Goal: Transaction & Acquisition: Purchase product/service

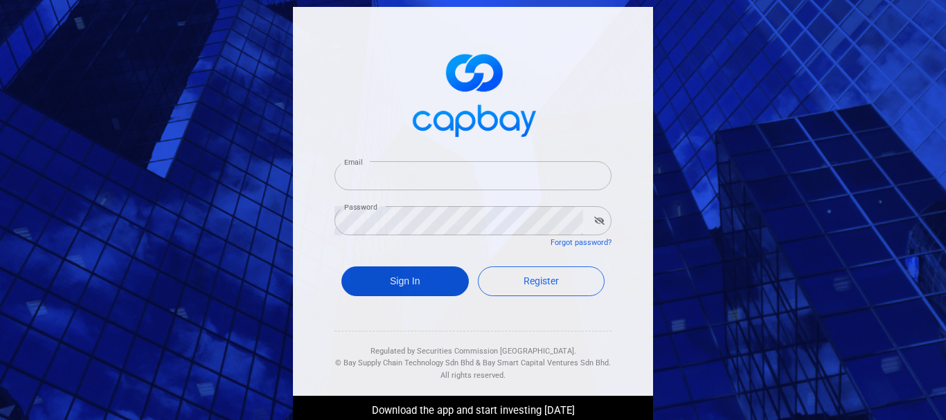
type input "dylankongkt95@gmail.com"
click at [419, 283] on button "Sign In" at bounding box center [405, 282] width 127 height 30
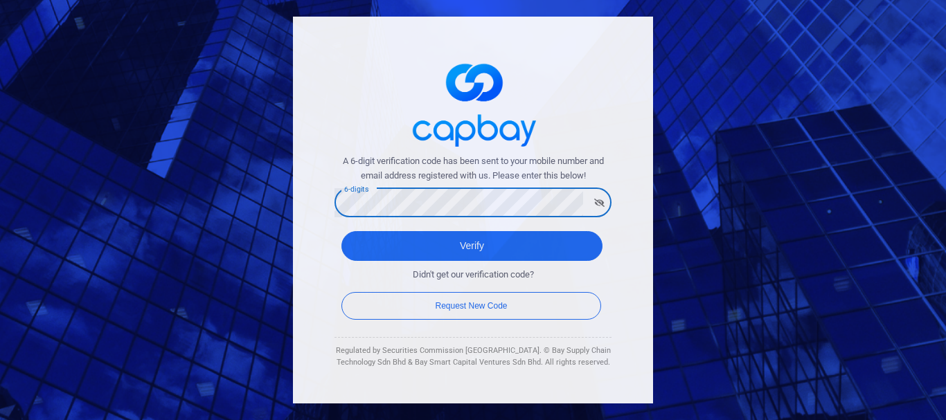
click at [342, 231] on button "Verify" at bounding box center [472, 246] width 261 height 30
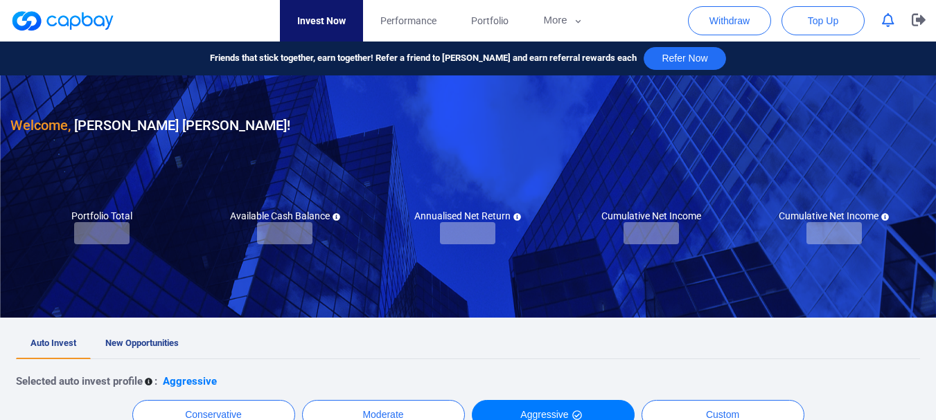
checkbox input "true"
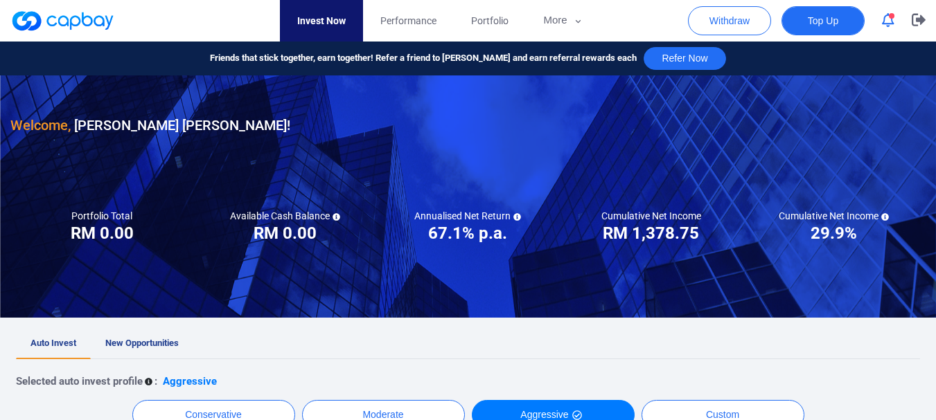
click at [794, 25] on button "Top Up" at bounding box center [822, 20] width 83 height 29
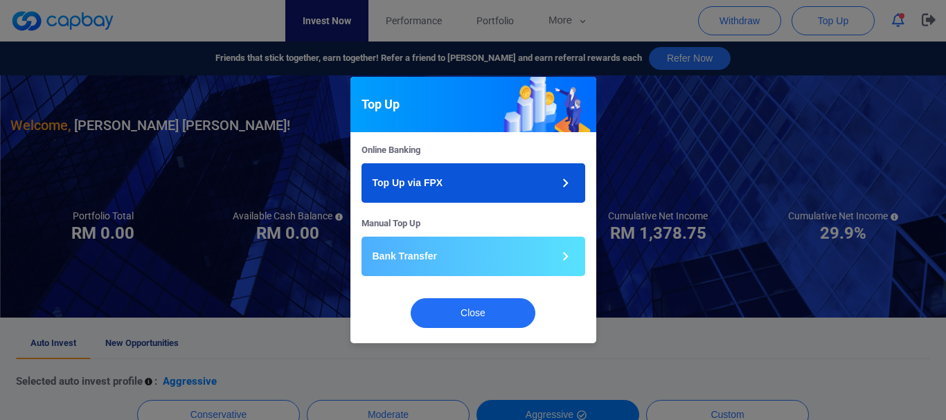
click at [477, 191] on button "Top Up via FPX" at bounding box center [474, 182] width 224 height 39
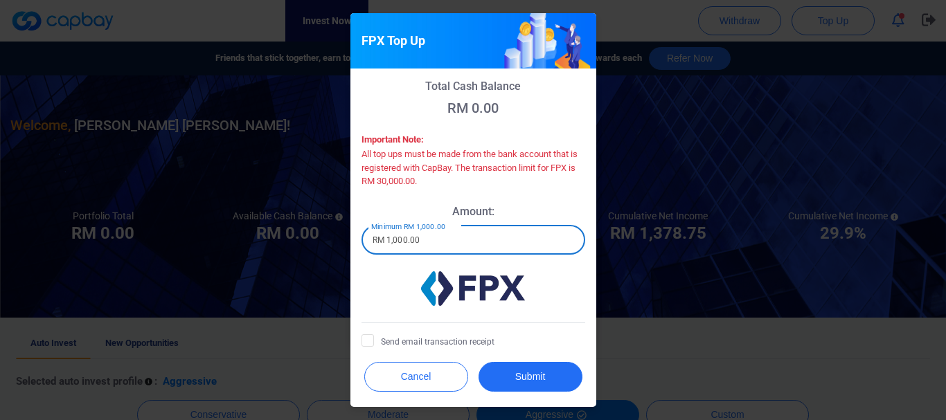
click at [437, 240] on input "RM 1,000.00" at bounding box center [474, 240] width 224 height 29
drag, startPoint x: 397, startPoint y: 242, endPoint x: 405, endPoint y: 226, distance: 18.0
click at [398, 242] on input "RM 1,000.00" at bounding box center [474, 240] width 224 height 29
type input "RM 10,000.00"
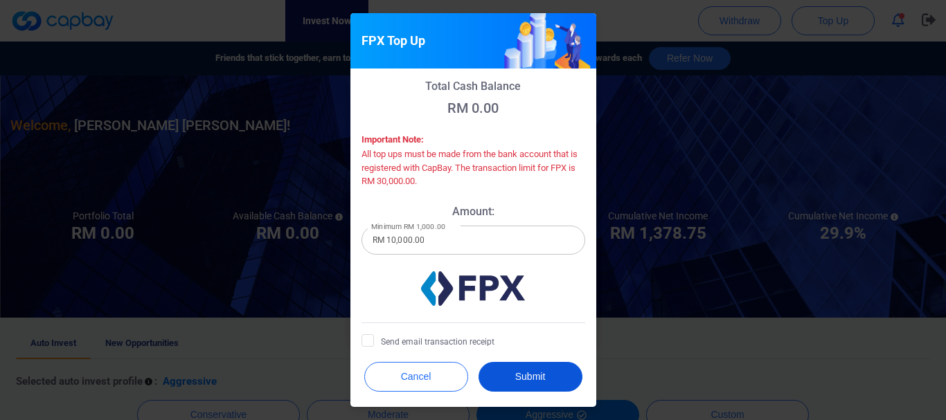
click at [558, 378] on button "Submit" at bounding box center [531, 377] width 104 height 30
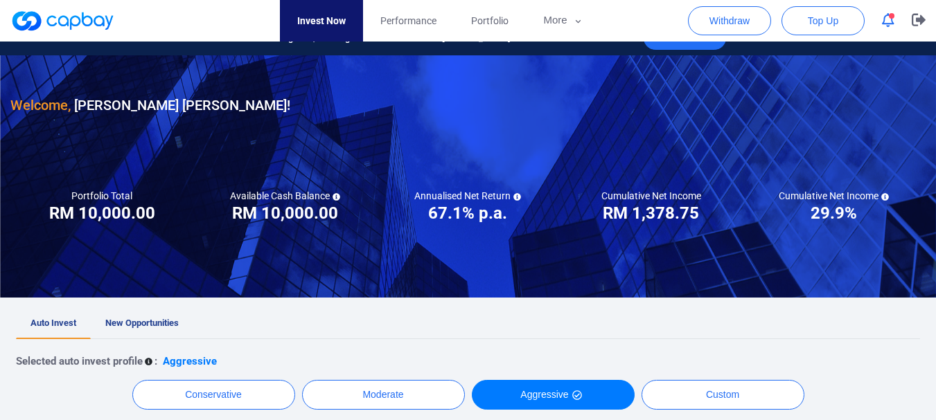
scroll to position [670, 0]
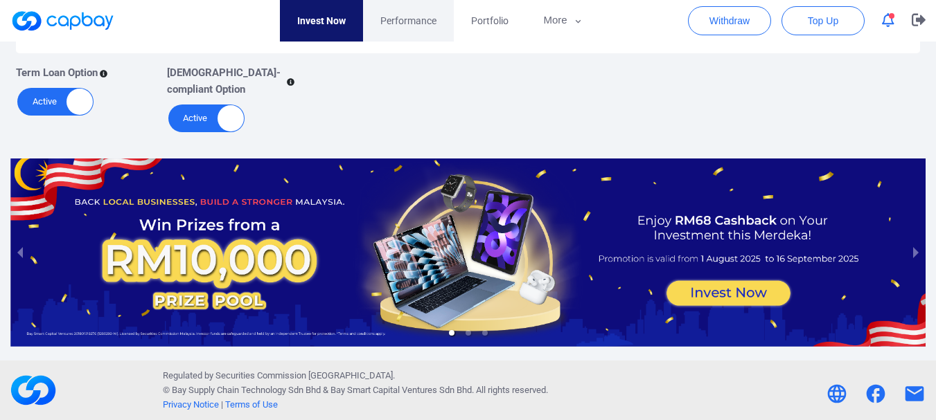
click at [407, 14] on span "Performance" at bounding box center [408, 20] width 56 height 15
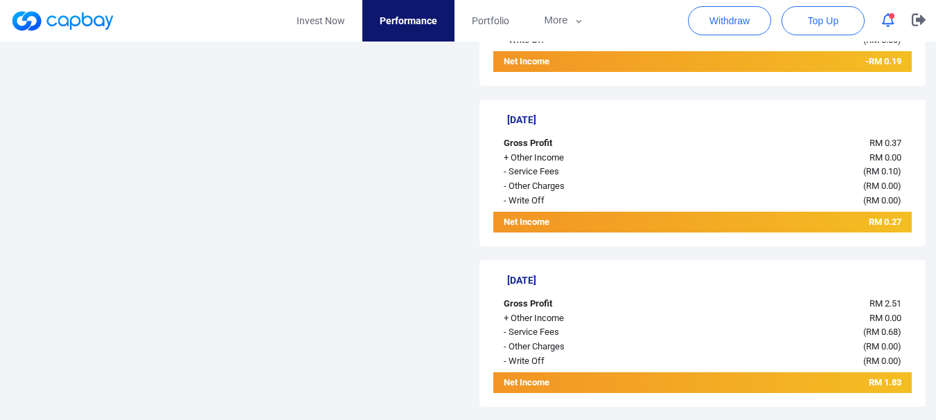
scroll to position [1039, 0]
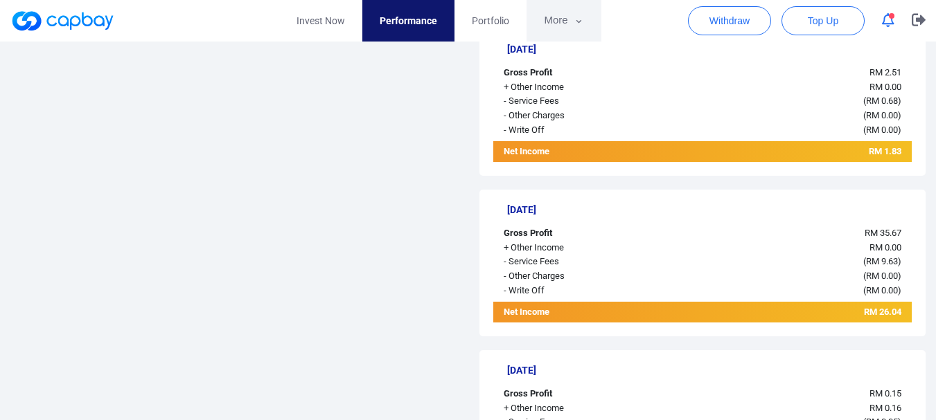
click at [572, 24] on button "More" at bounding box center [563, 21] width 74 height 42
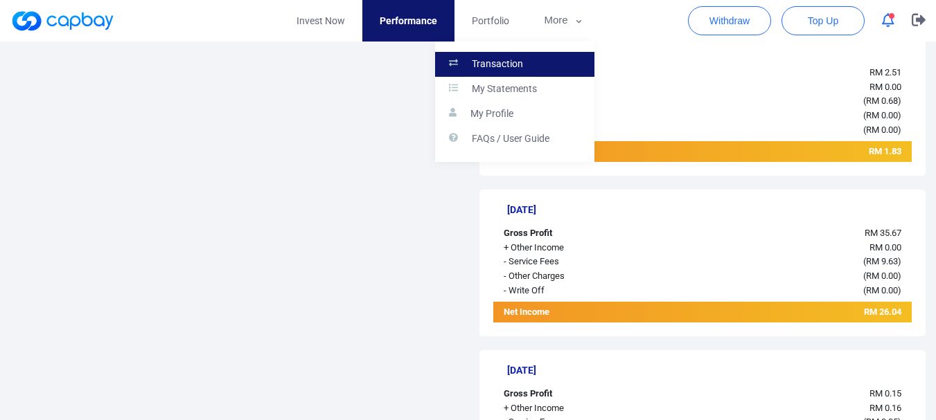
click at [543, 60] on link "Transaction" at bounding box center [514, 64] width 159 height 25
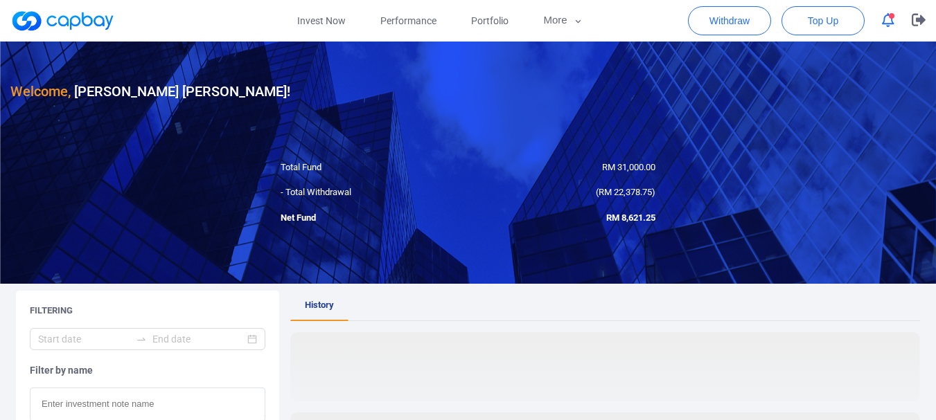
click at [82, 17] on link at bounding box center [62, 21] width 104 height 22
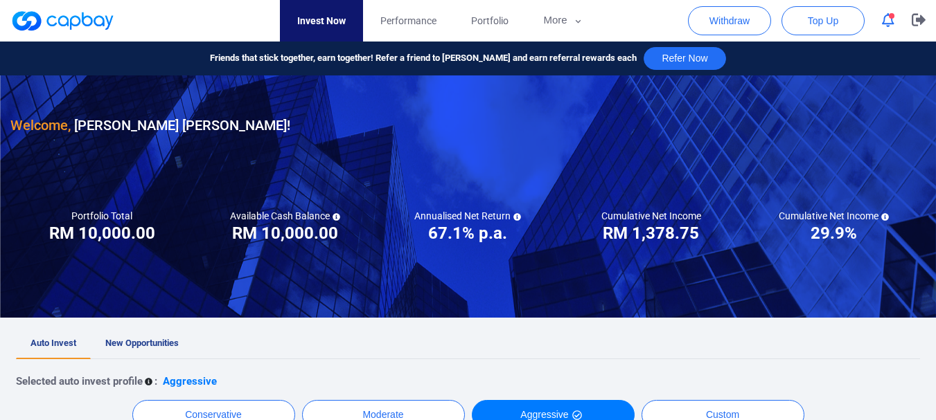
click at [82, 18] on link at bounding box center [62, 21] width 104 height 22
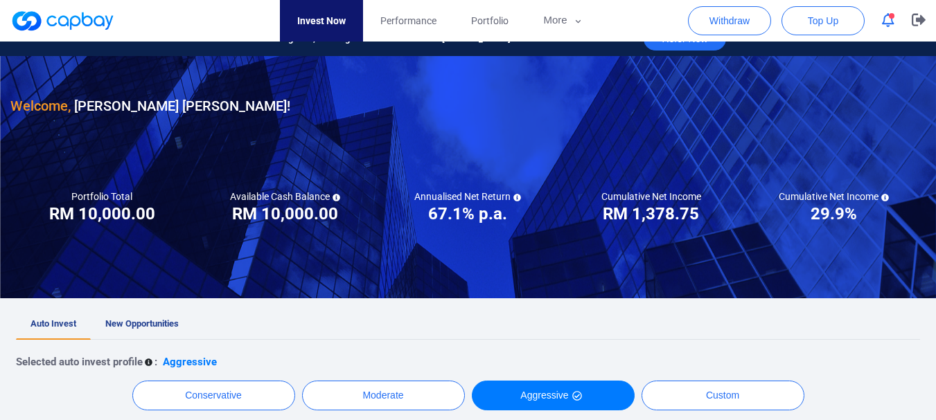
scroll to position [670, 0]
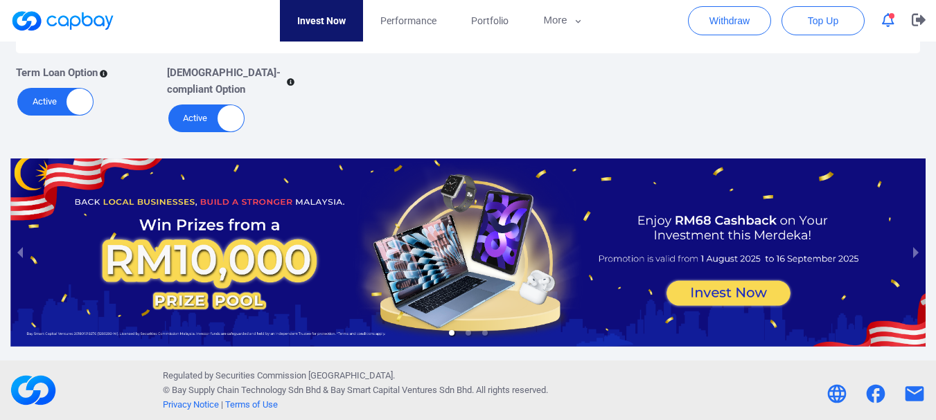
click at [900, 23] on button "button" at bounding box center [888, 20] width 26 height 21
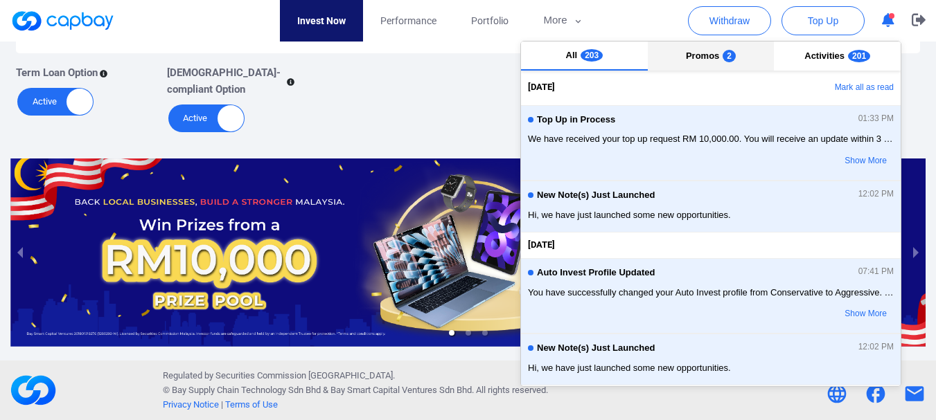
click at [708, 61] on button "Promos 2" at bounding box center [711, 56] width 127 height 29
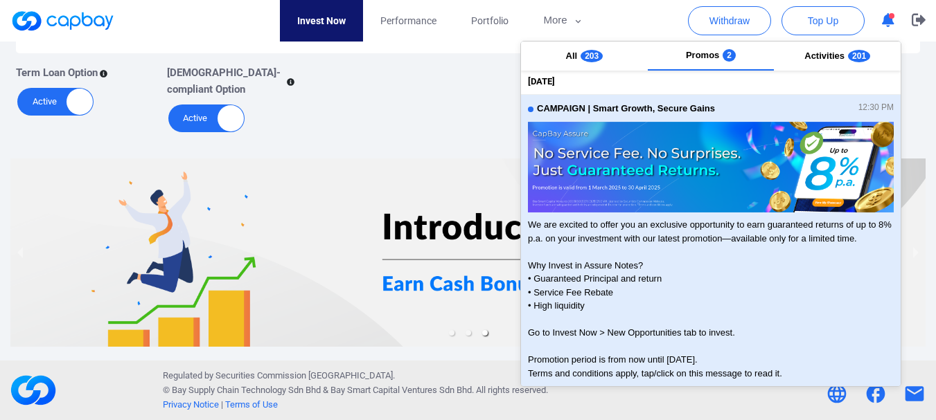
scroll to position [383, 0]
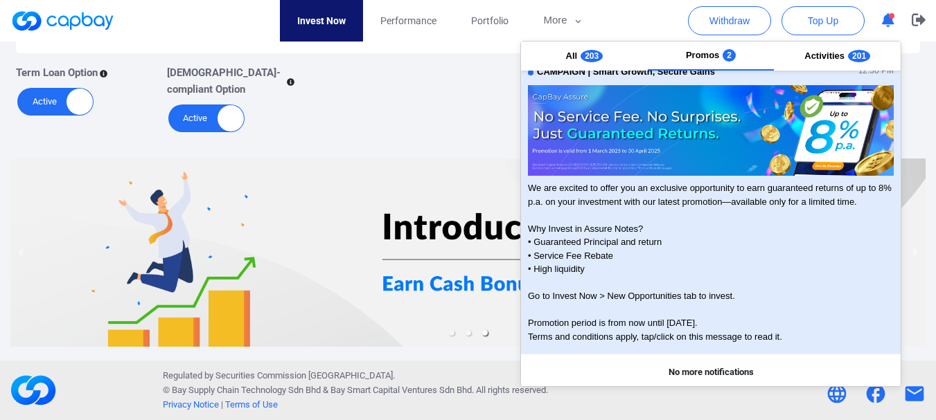
click at [671, 218] on span "We are excited to offer you an exclusive opportunity to earn guaranteed returns…" at bounding box center [711, 262] width 366 height 162
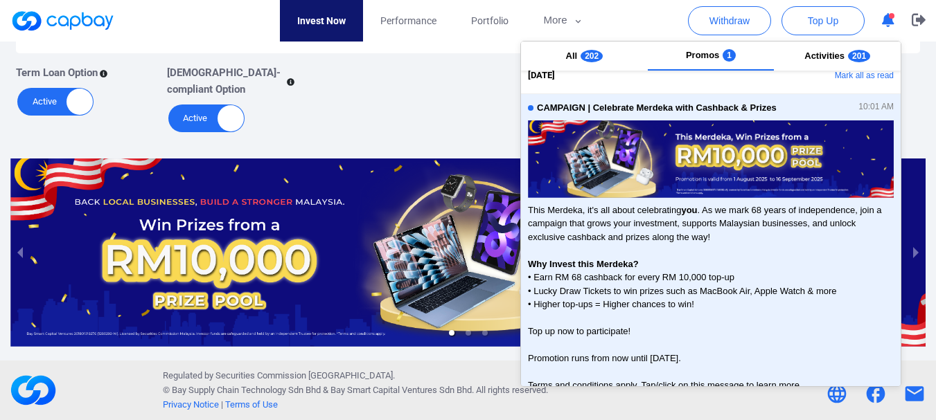
scroll to position [0, 0]
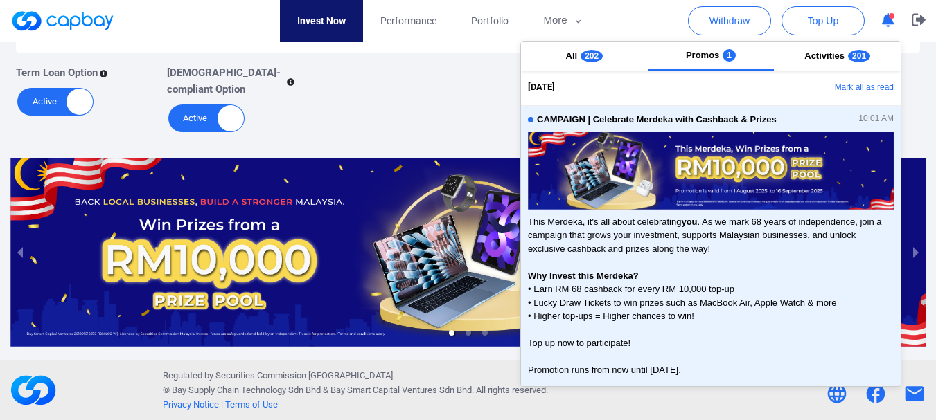
click at [599, 184] on img at bounding box center [711, 173] width 366 height 82
